Goal: Task Accomplishment & Management: Use online tool/utility

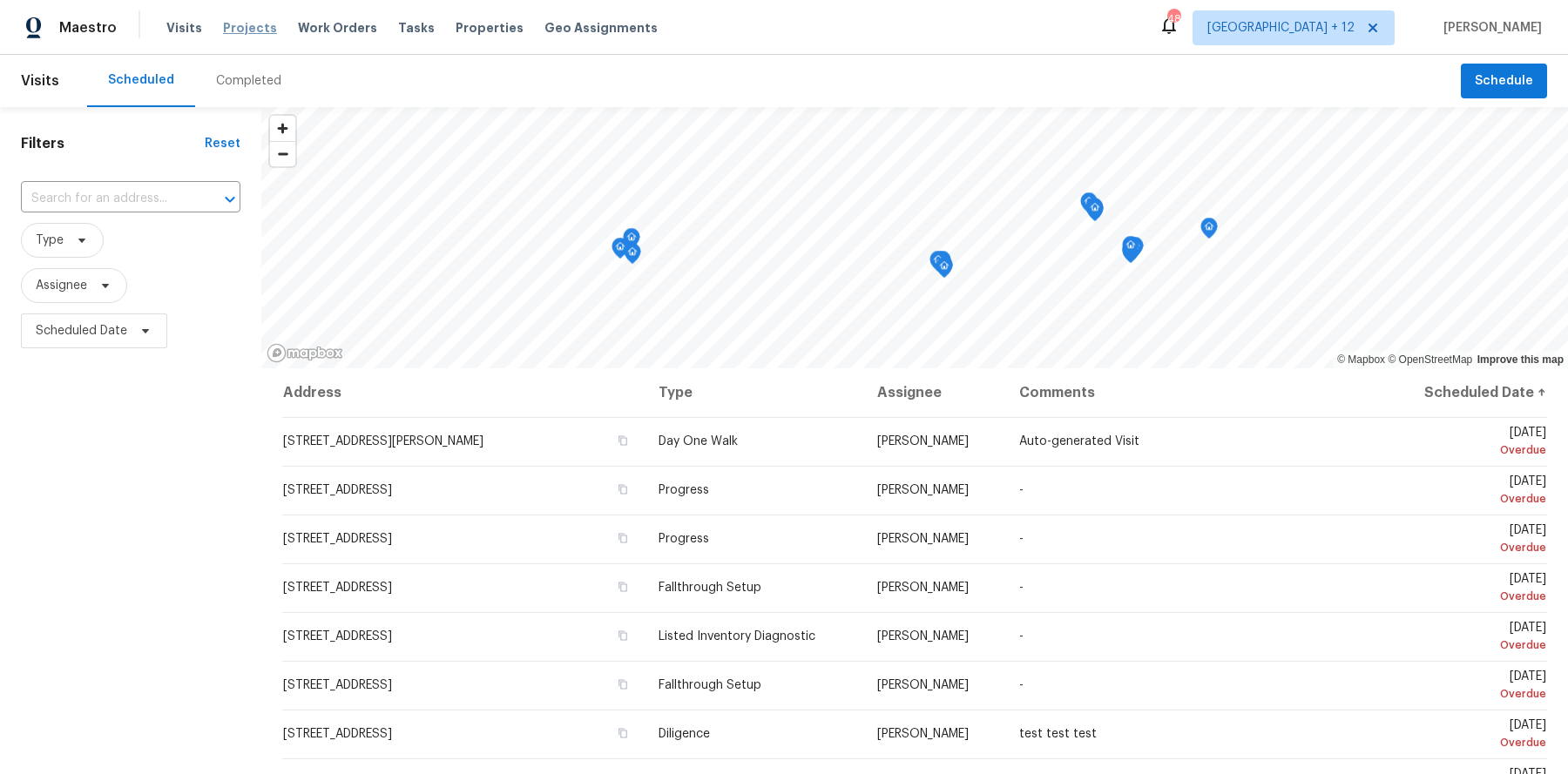
click at [235, 25] on span "Projects" at bounding box center [250, 28] width 54 height 17
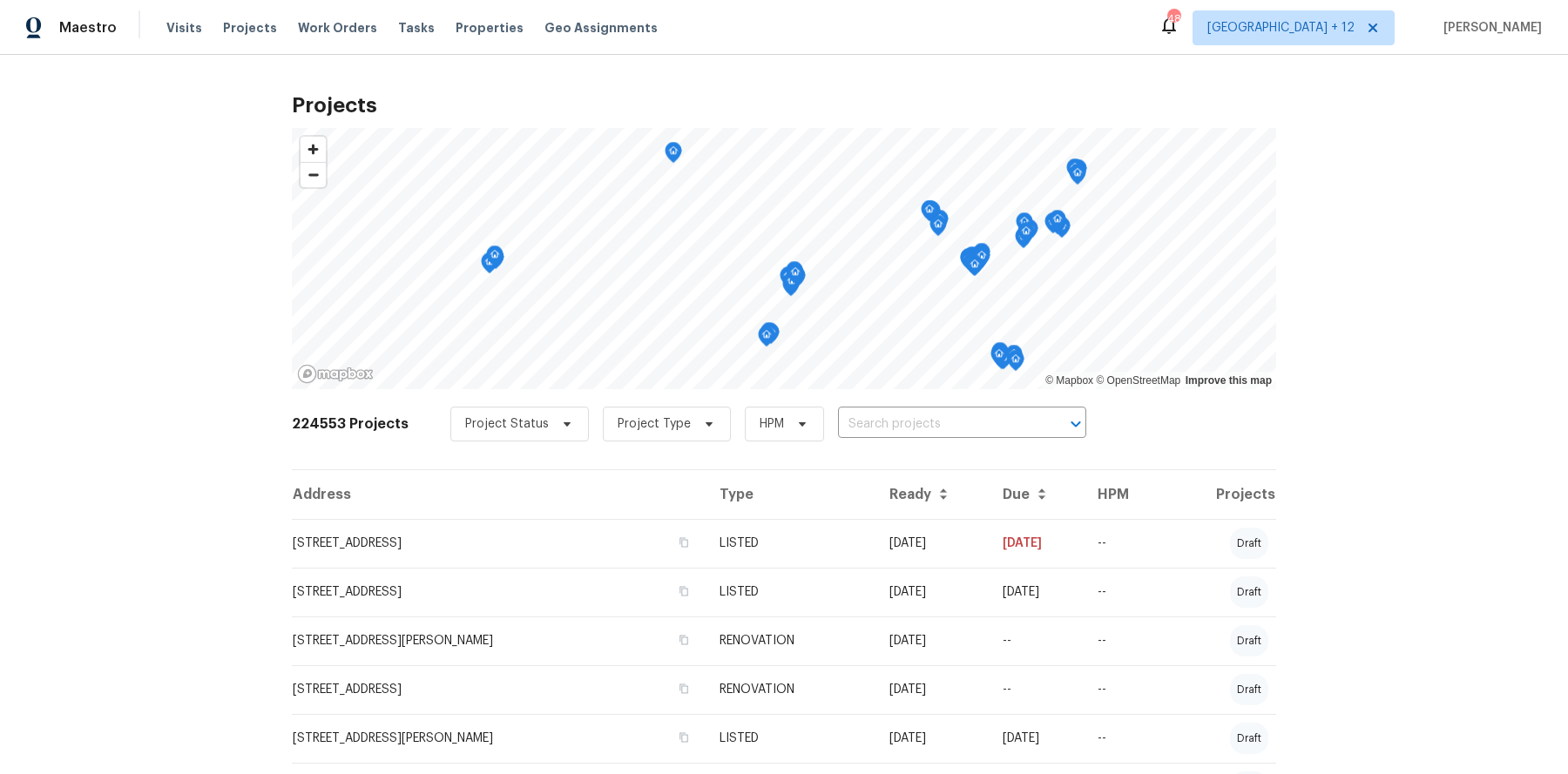
click at [721, 539] on td "LISTED" at bounding box center [790, 543] width 170 height 49
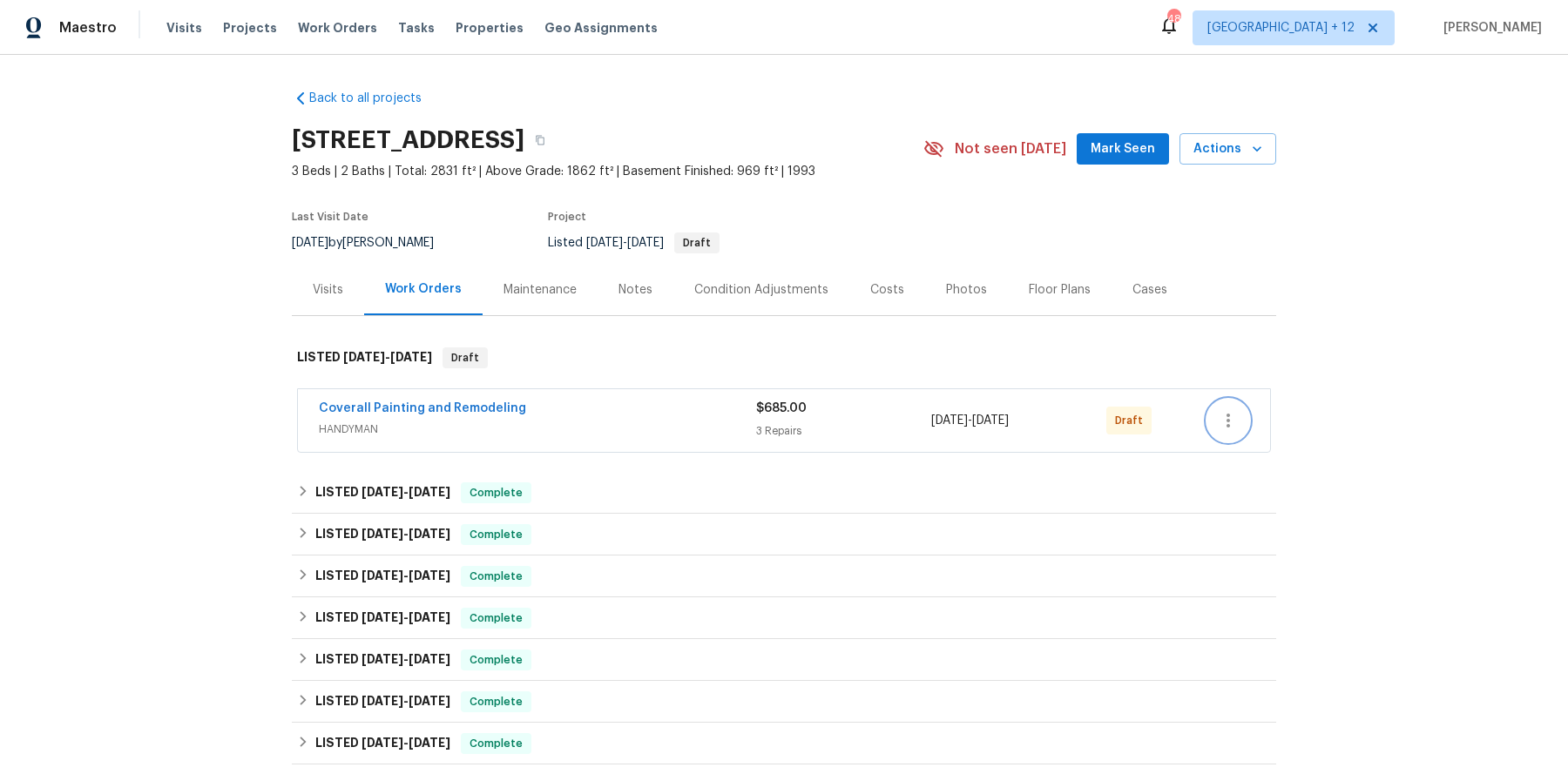
click at [1221, 410] on icon "button" at bounding box center [1228, 420] width 21 height 21
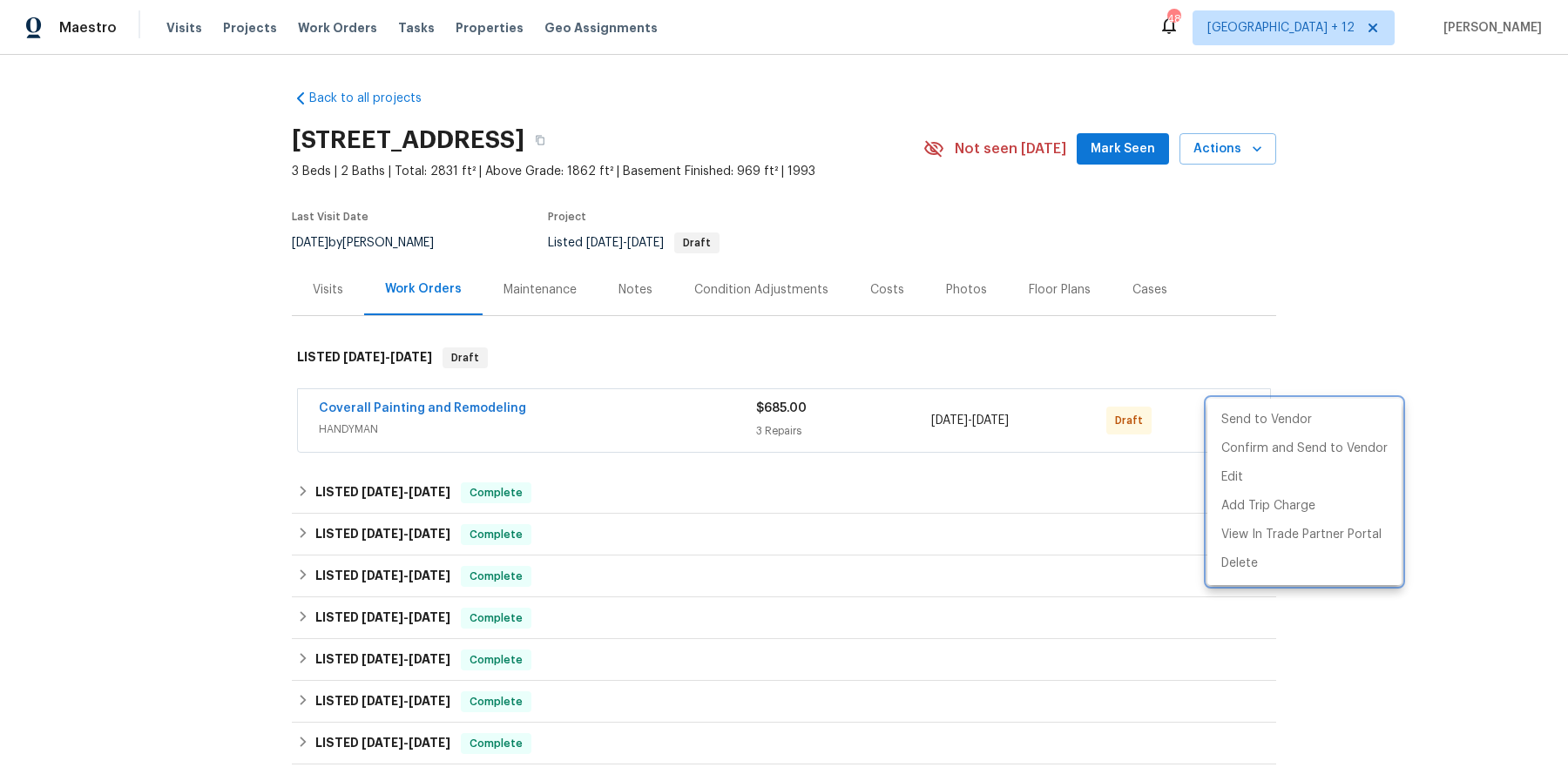
click at [1290, 354] on div at bounding box center [784, 387] width 1568 height 774
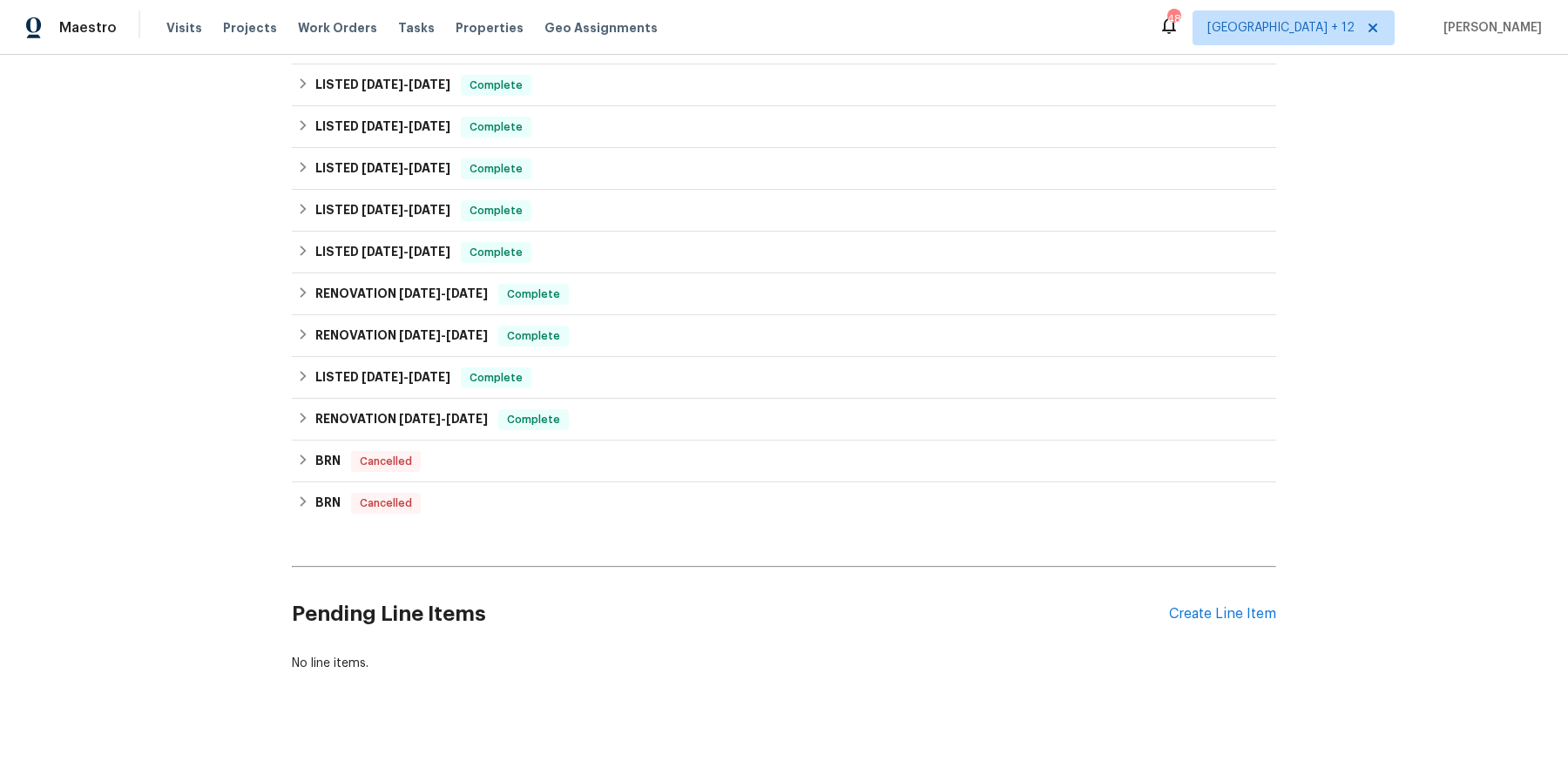
scroll to position [631, 0]
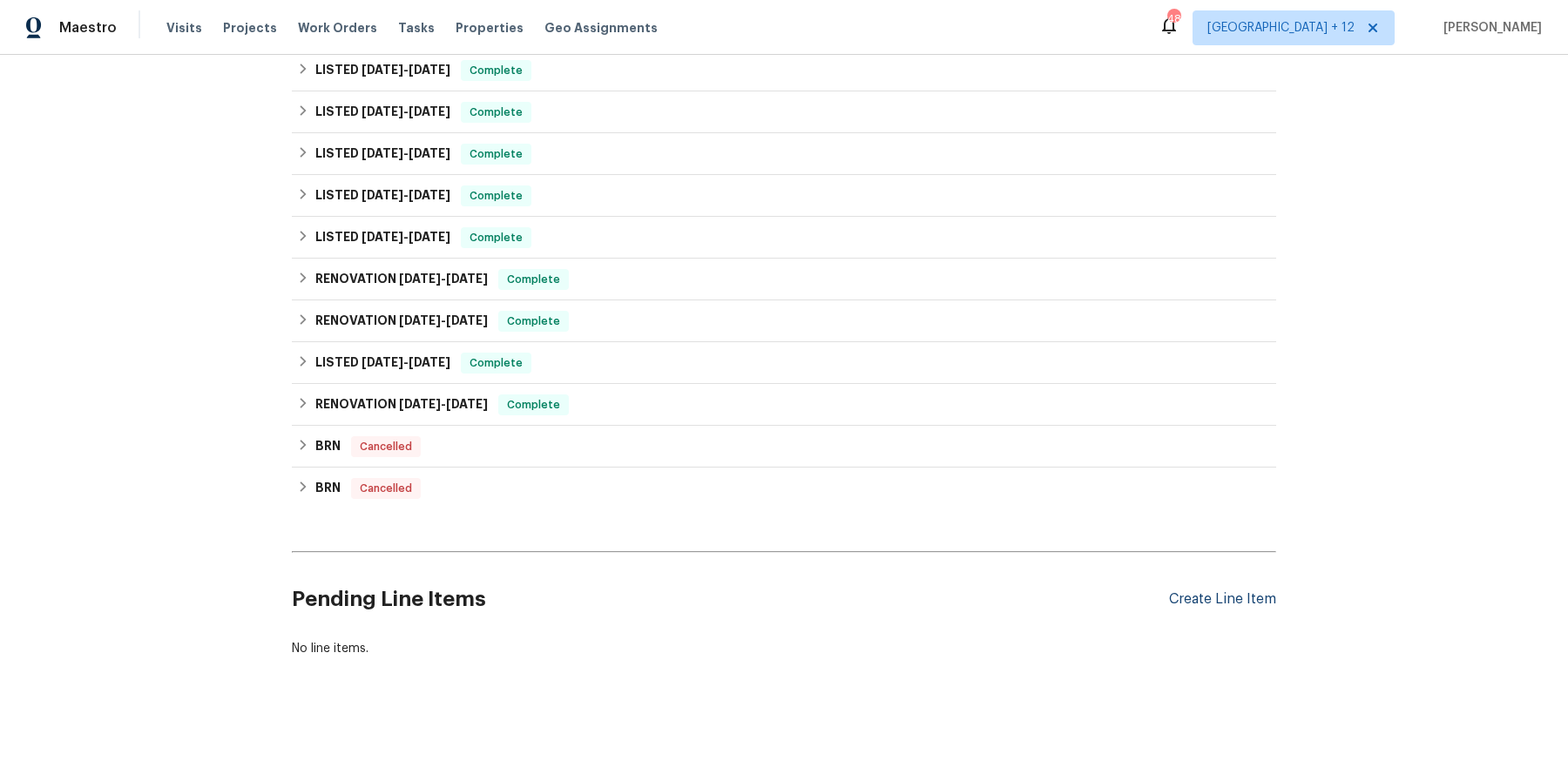
click at [1216, 597] on div "Create Line Item" at bounding box center [1222, 599] width 107 height 16
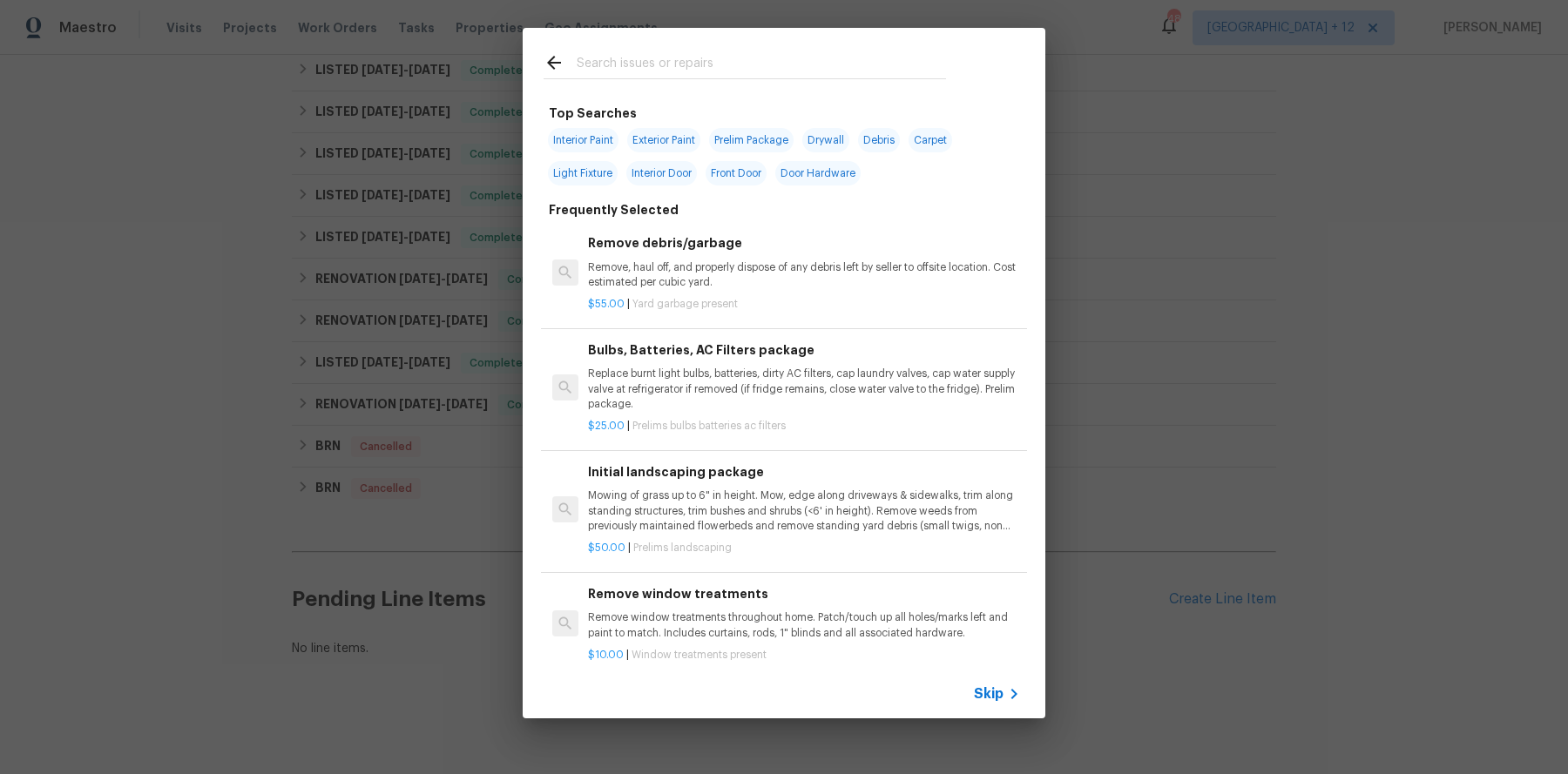
click at [617, 69] on input "text" at bounding box center [761, 64] width 369 height 26
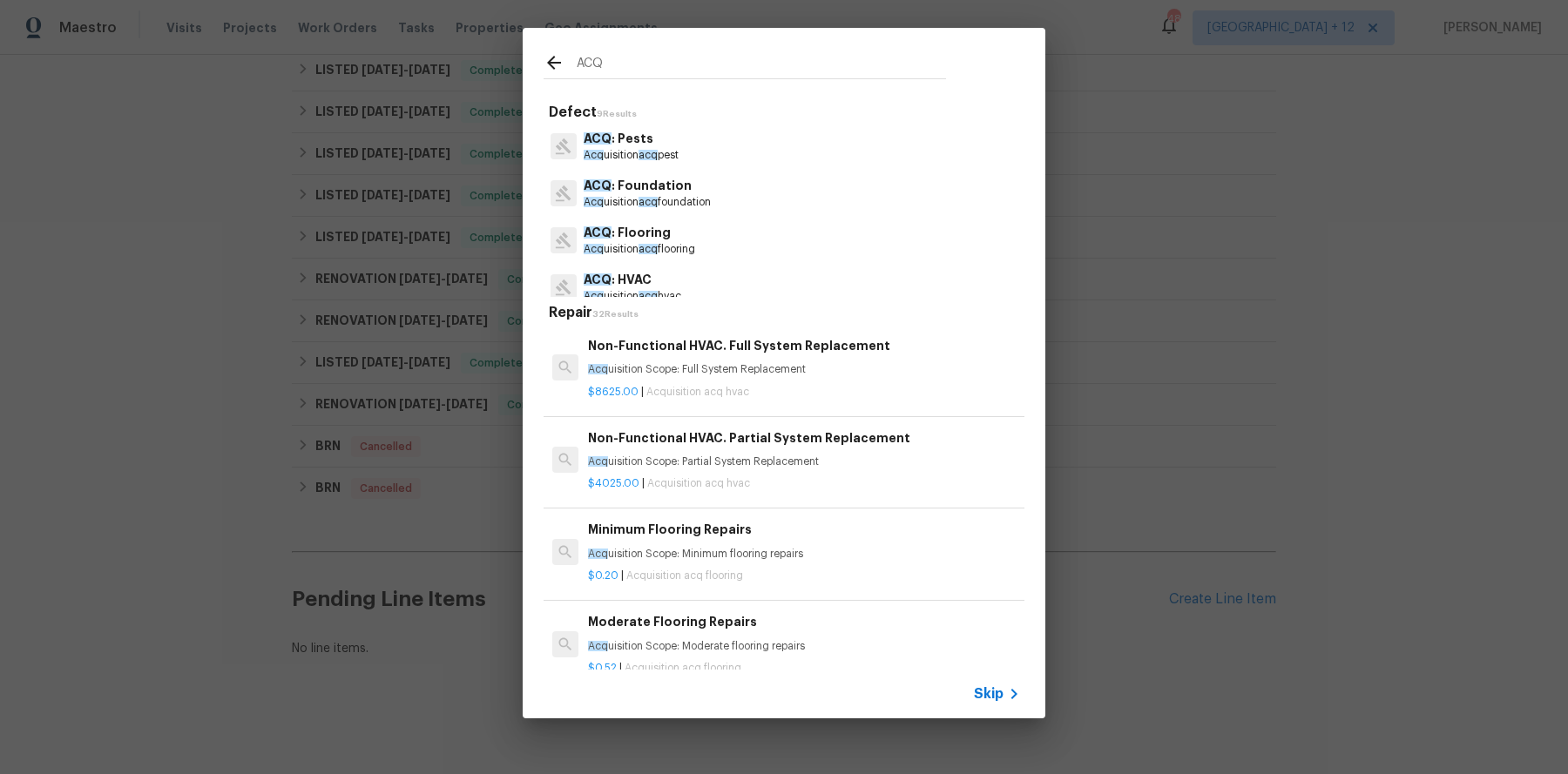
scroll to position [136, 0]
type input "ACQ"
click at [626, 152] on p "ACQ : HVAC" at bounding box center [632, 143] width 97 height 18
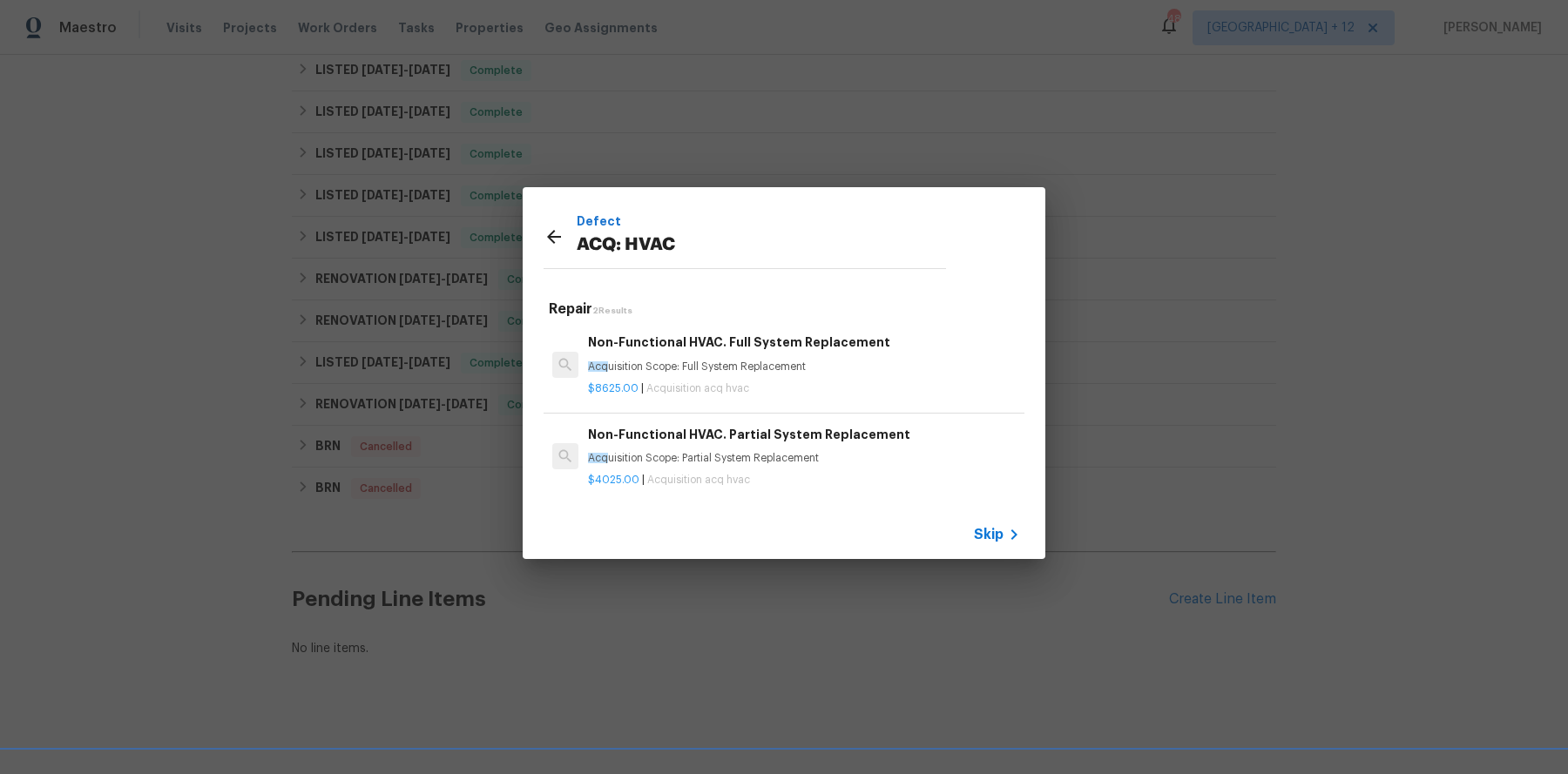
click at [1001, 536] on span "Skip" at bounding box center [988, 535] width 30 height 17
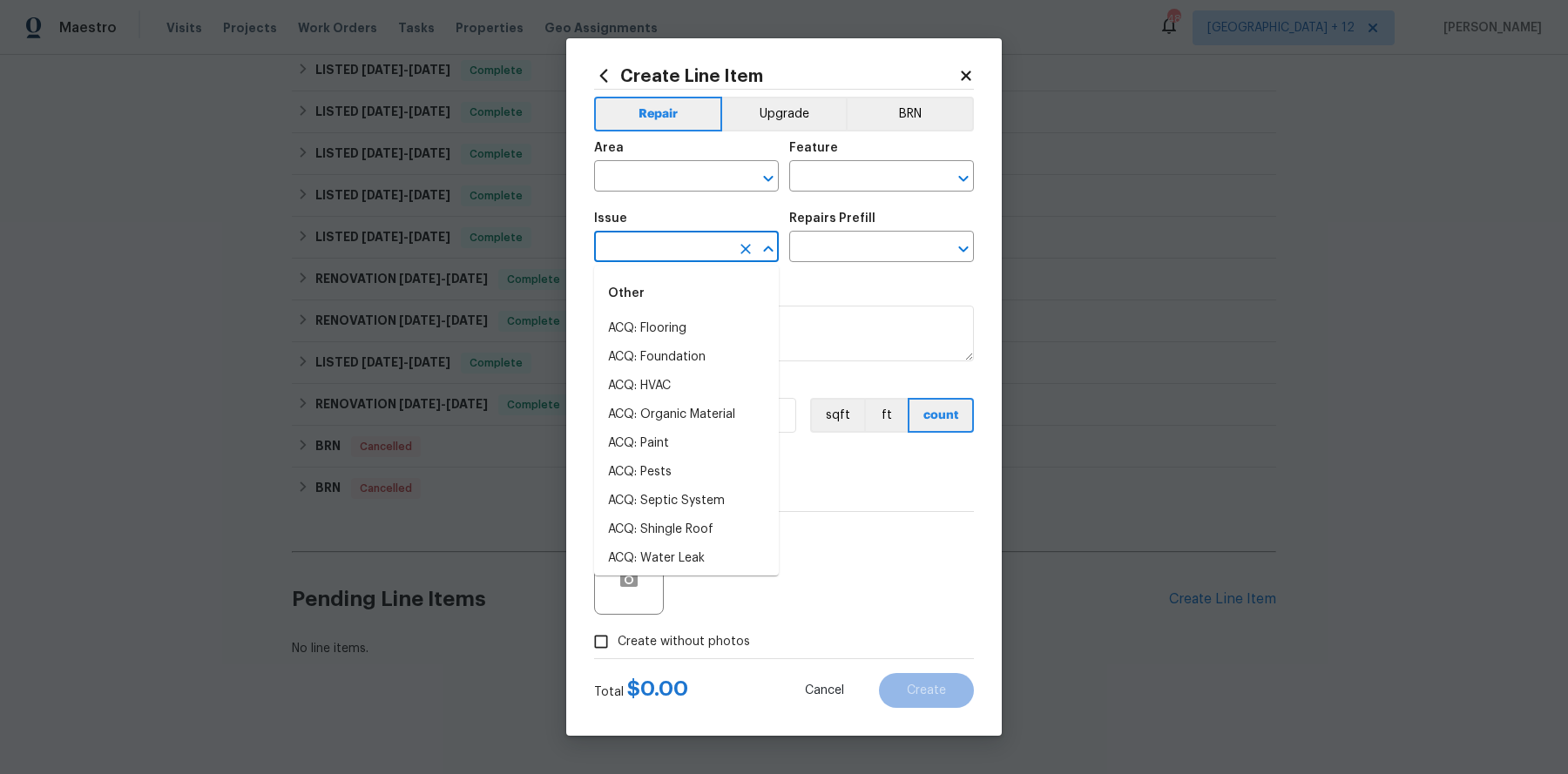
click at [721, 249] on input "text" at bounding box center [661, 248] width 136 height 27
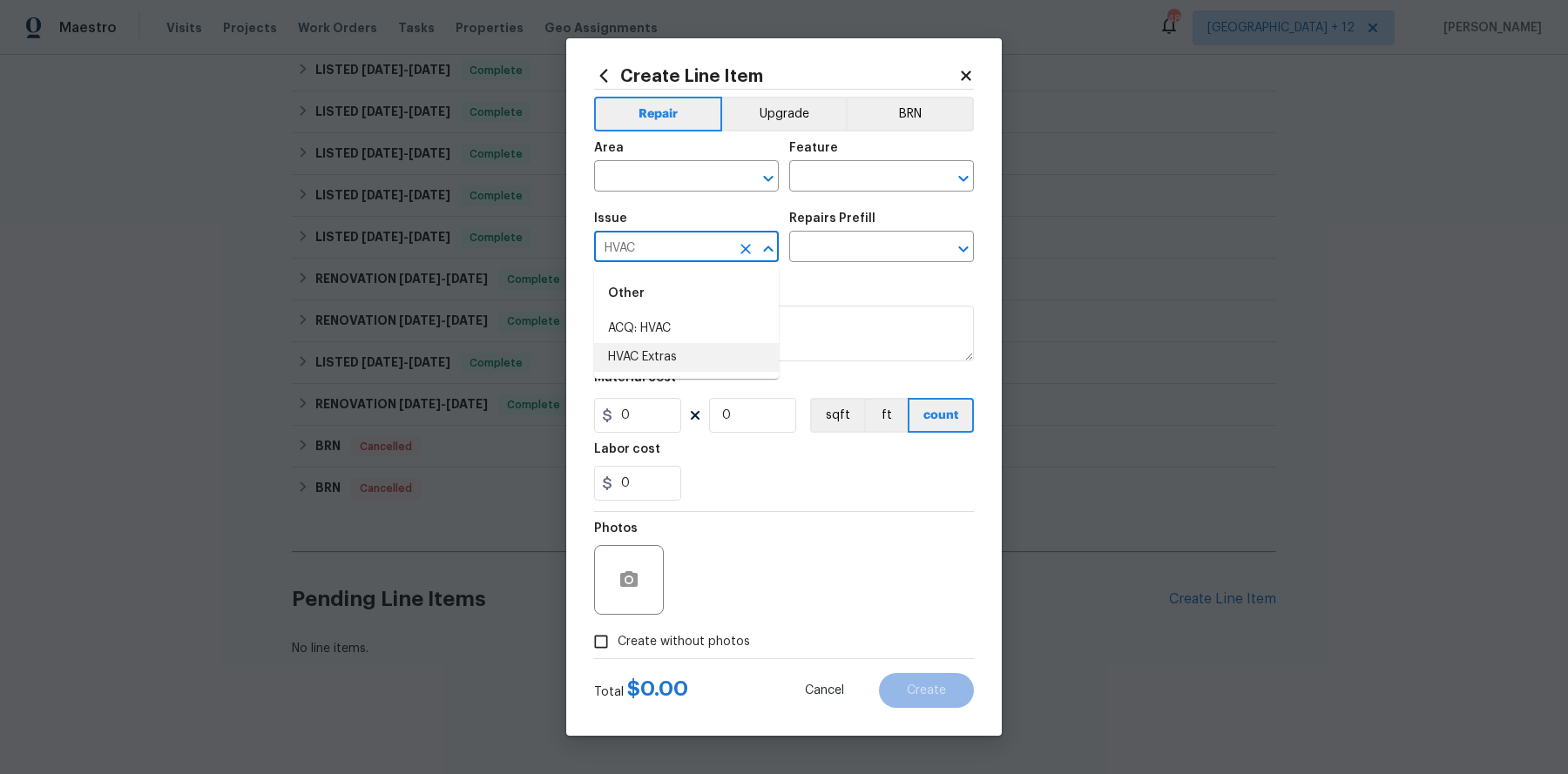
click at [685, 355] on li "HVAC Extras" at bounding box center [686, 358] width 185 height 29
type input "HVAC Extras"
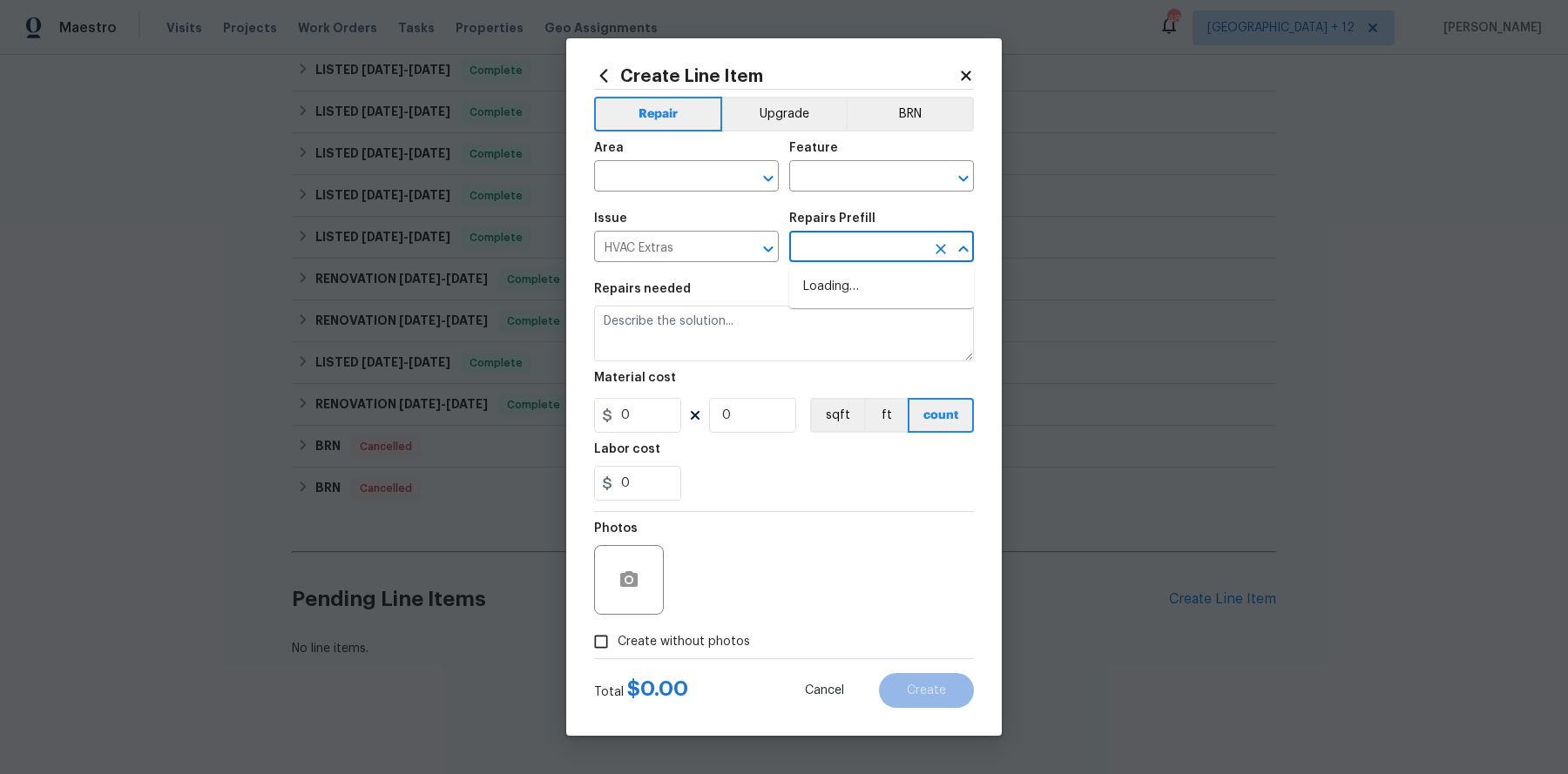
click at [847, 240] on input "text" at bounding box center [856, 248] width 136 height 27
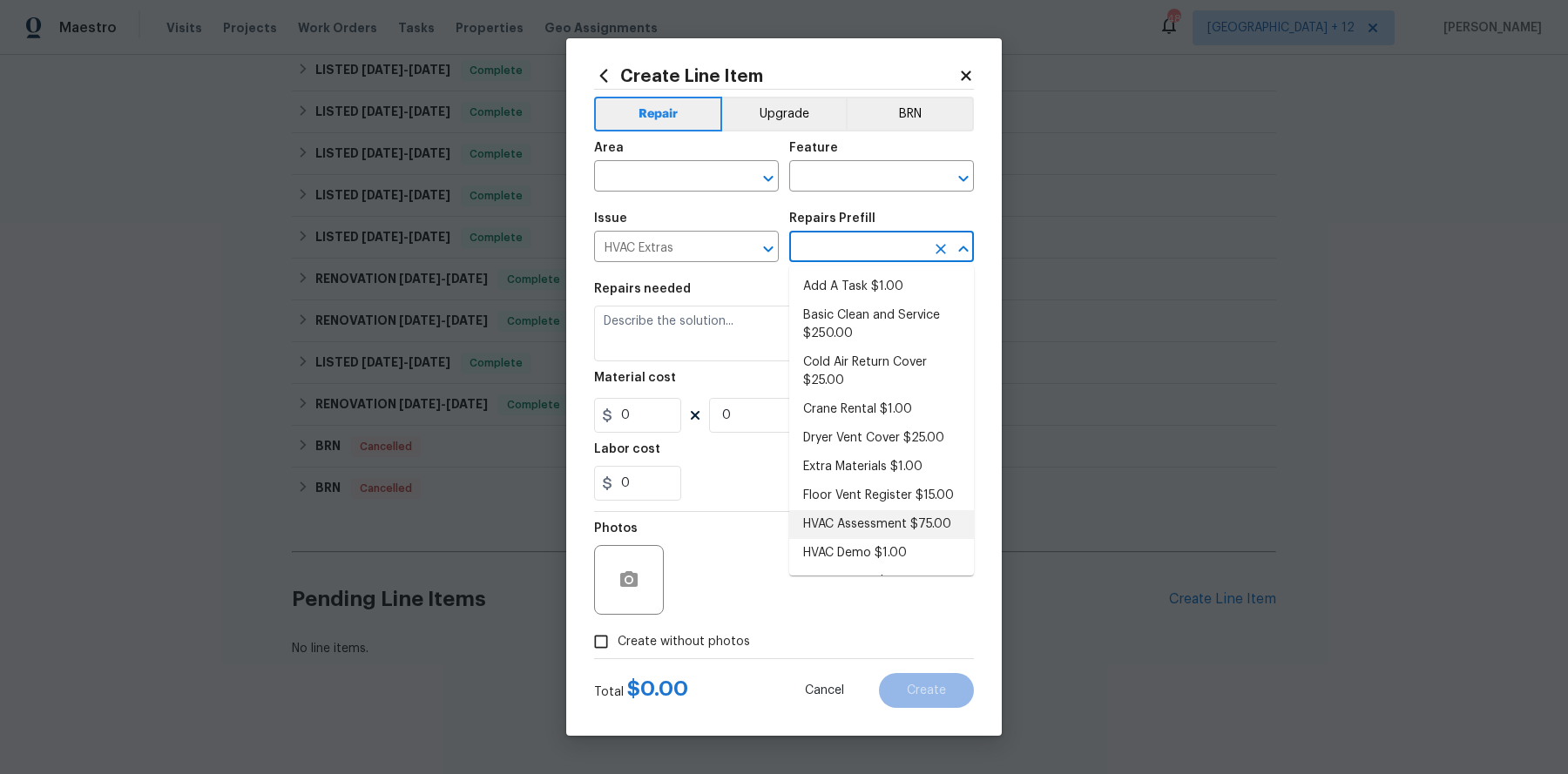
click at [887, 526] on li "HVAC Assessment $75.00" at bounding box center [881, 525] width 185 height 29
type input "HVAC"
type input "HVAC Assessment $75.00"
type textarea "HVAC not working properly. Inspect system and diagnose problem."
type input "75"
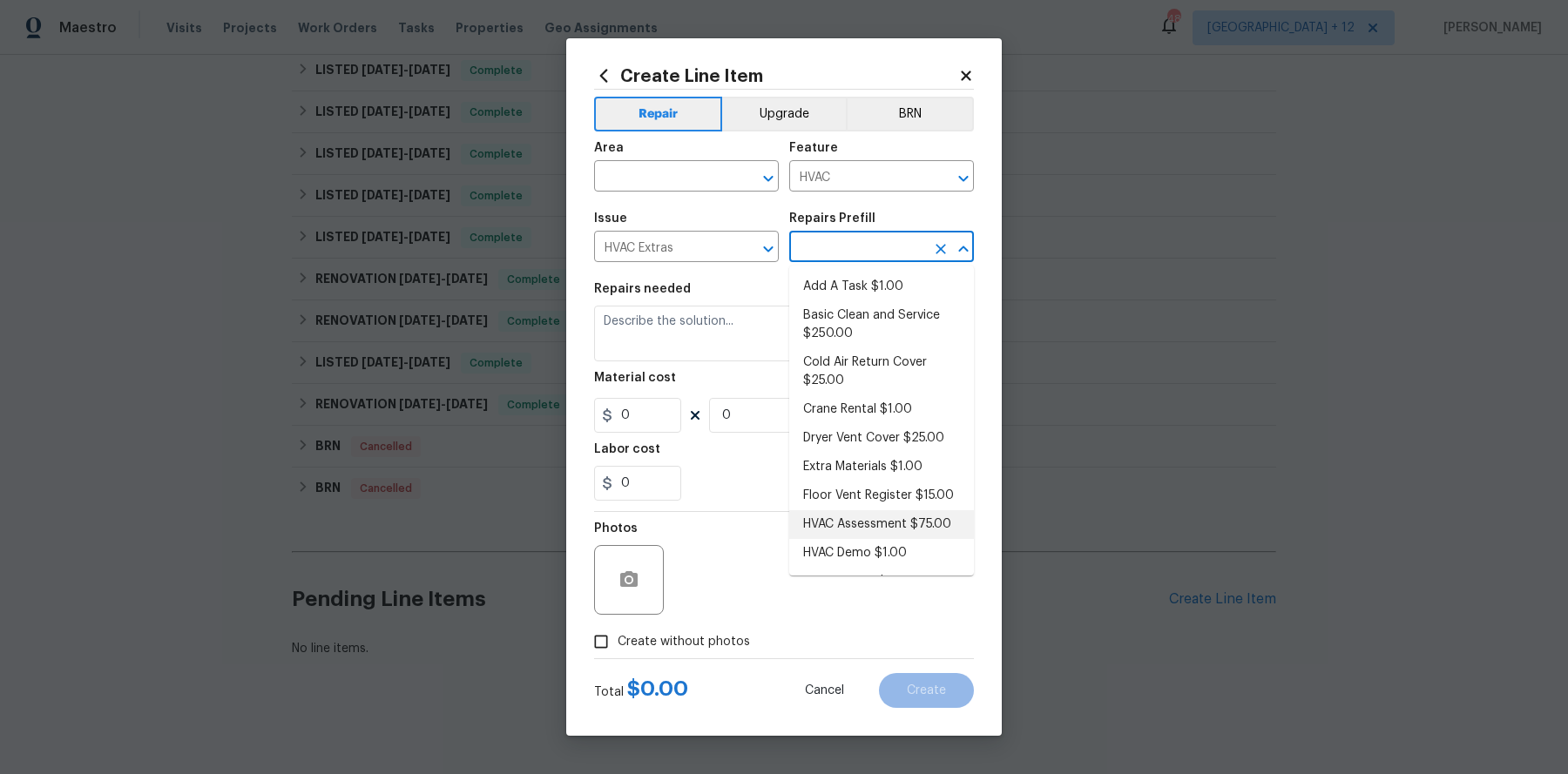
type input "1"
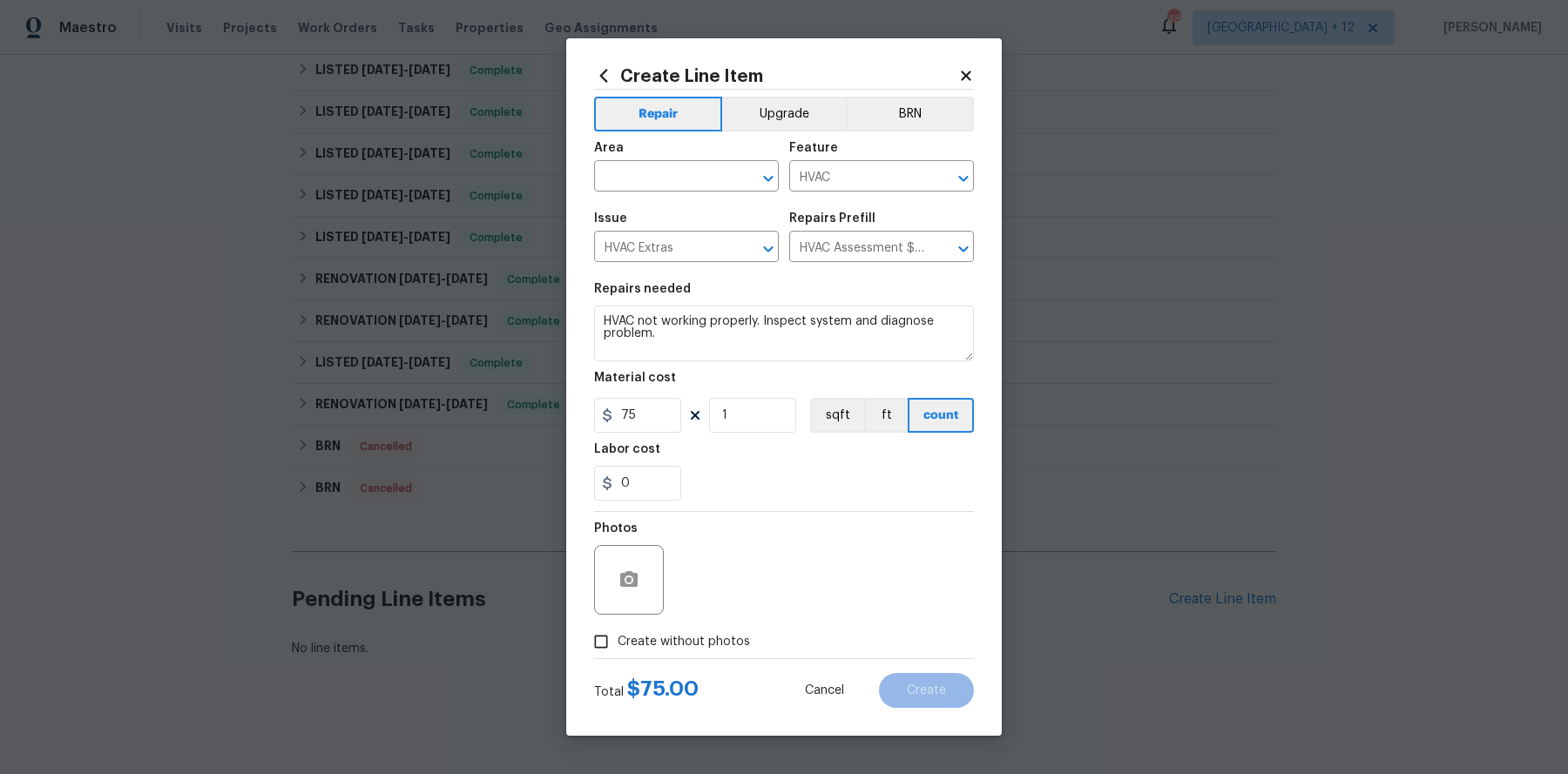
click at [994, 509] on div "Create Line Item Repair Upgrade BRN Area ​ Feature HVAC ​ Issue HVAC Extras ​ R…" at bounding box center [783, 387] width 436 height 697
click at [890, 245] on input "HVAC Assessment $75.00" at bounding box center [856, 248] width 136 height 27
click at [995, 254] on div "Create Line Item Repair Upgrade BRN Area ​ Feature HVAC ​ Issue HVAC Extras ​ R…" at bounding box center [783, 387] width 436 height 697
